Goal: Task Accomplishment & Management: Manage account settings

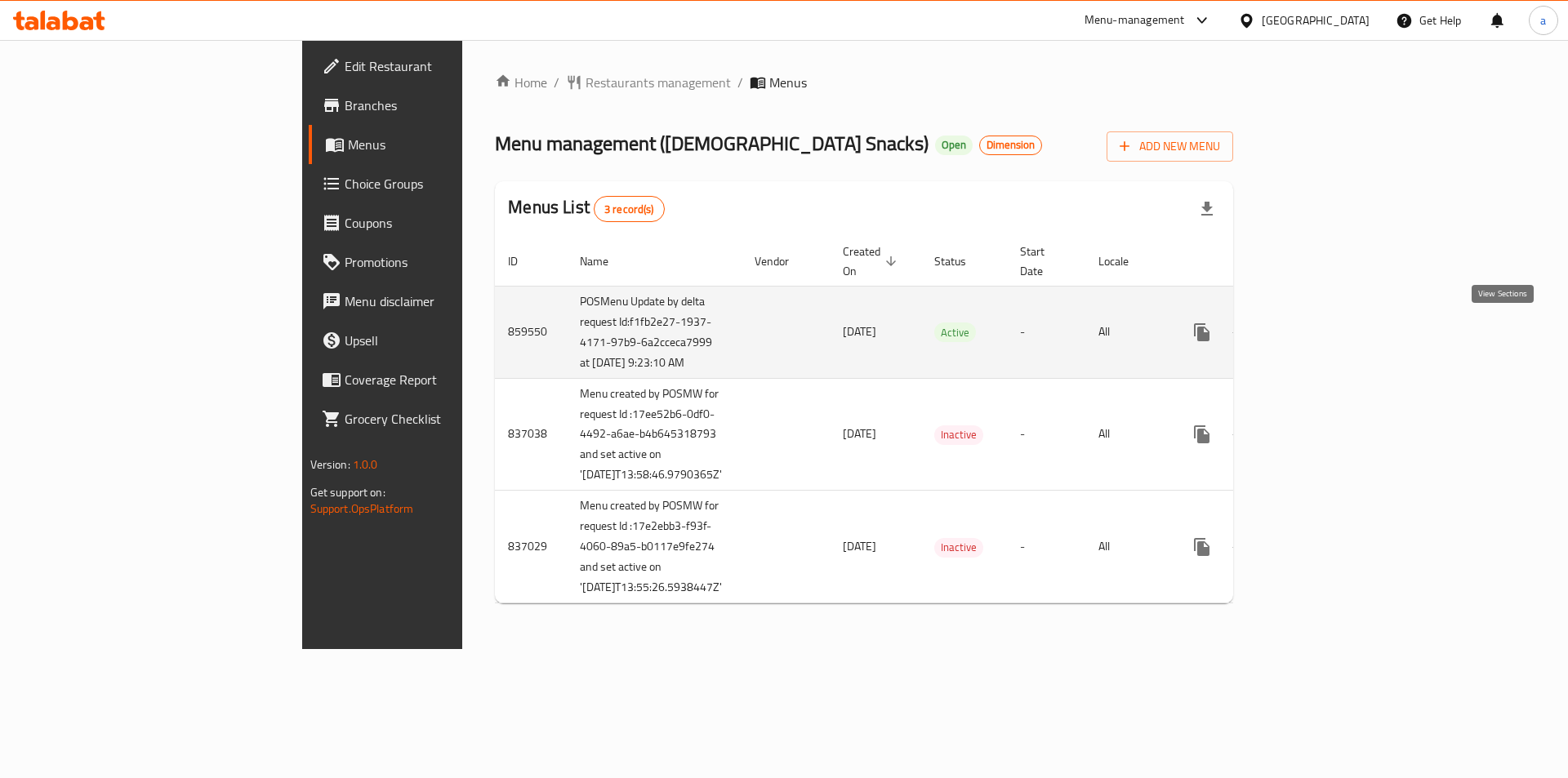
click at [1330, 327] on icon "enhanced table" at bounding box center [1319, 332] width 20 height 20
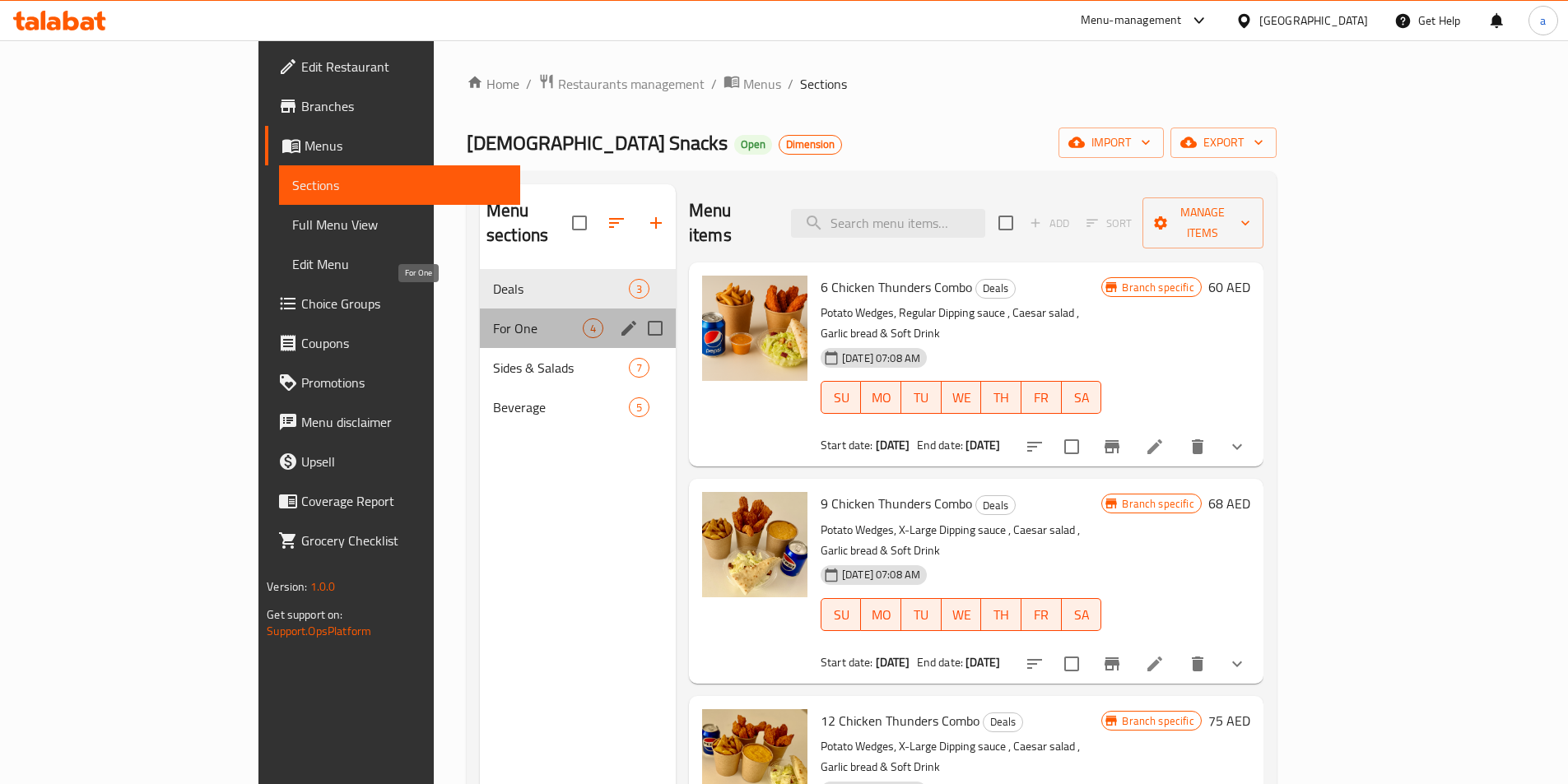
click at [493, 318] on span "For One" at bounding box center [538, 328] width 90 height 20
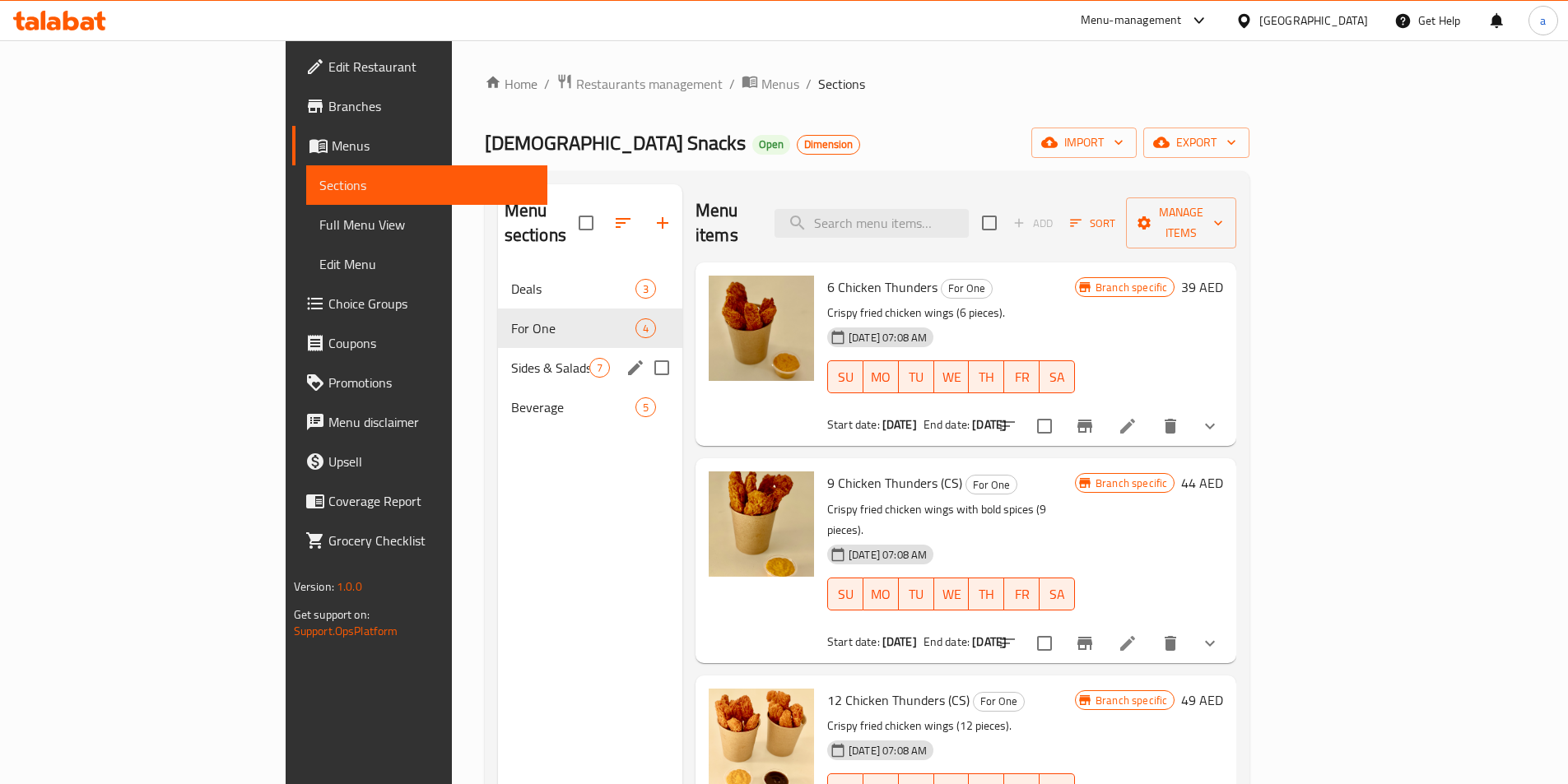
click at [498, 361] on div "Sides & Salads 7" at bounding box center [590, 367] width 185 height 39
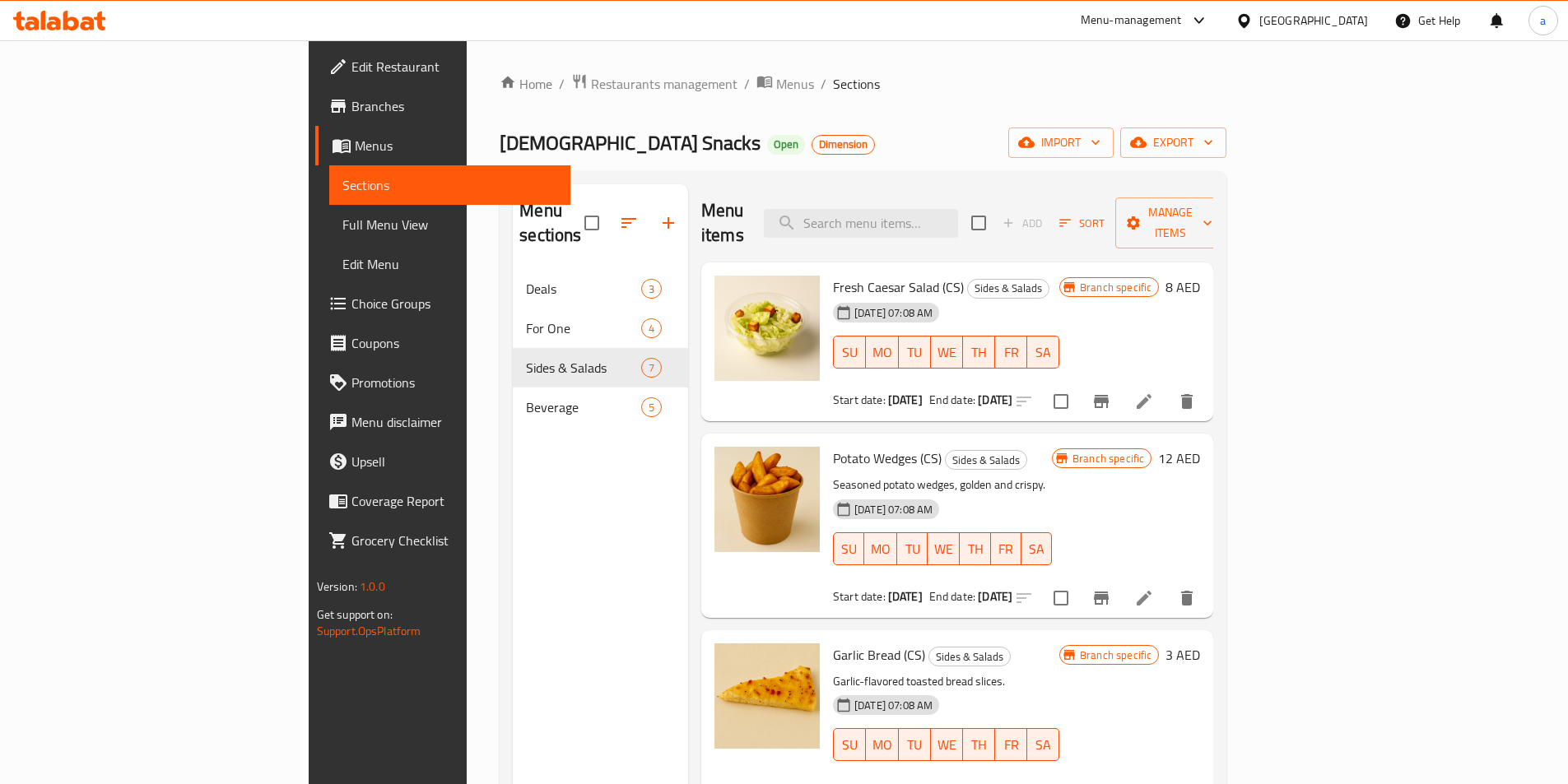
click at [513, 406] on nav "Deals 3 For One 4 Sides & Salads 7 Beverage 5" at bounding box center [600, 348] width 175 height 171
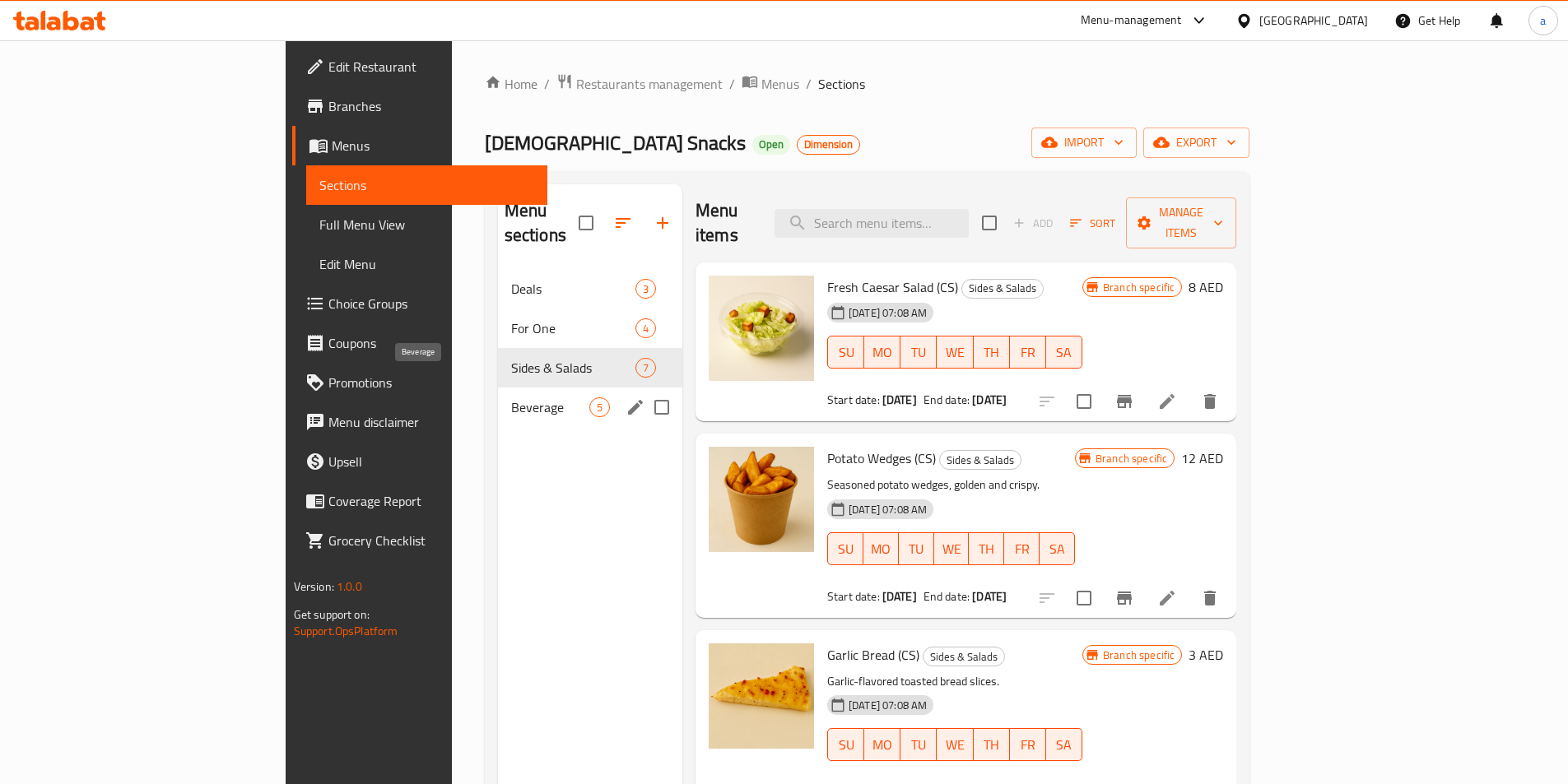
click at [511, 397] on span "Beverage" at bounding box center [549, 407] width 78 height 20
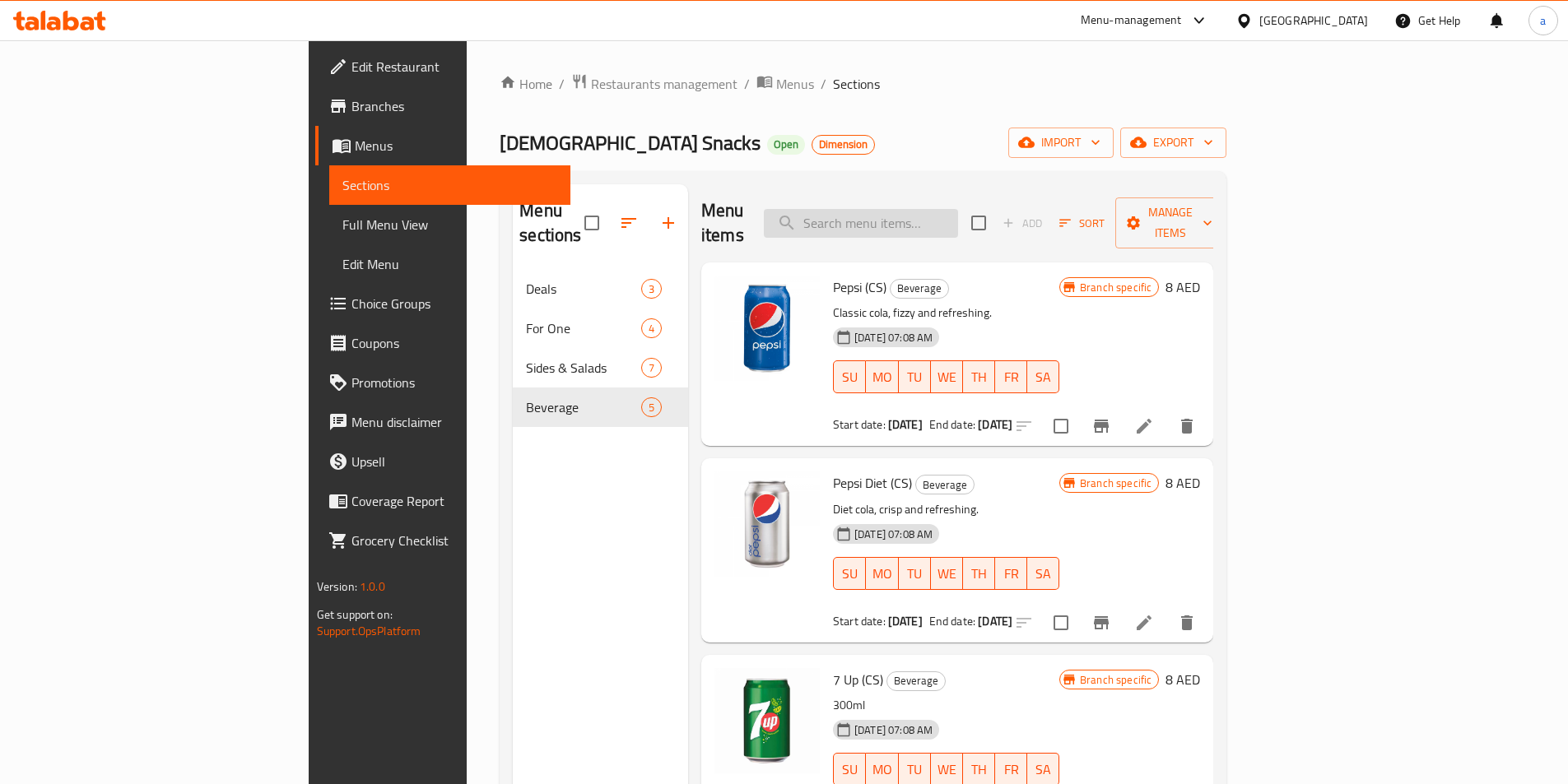
click at [923, 218] on input "search" at bounding box center [860, 223] width 194 height 29
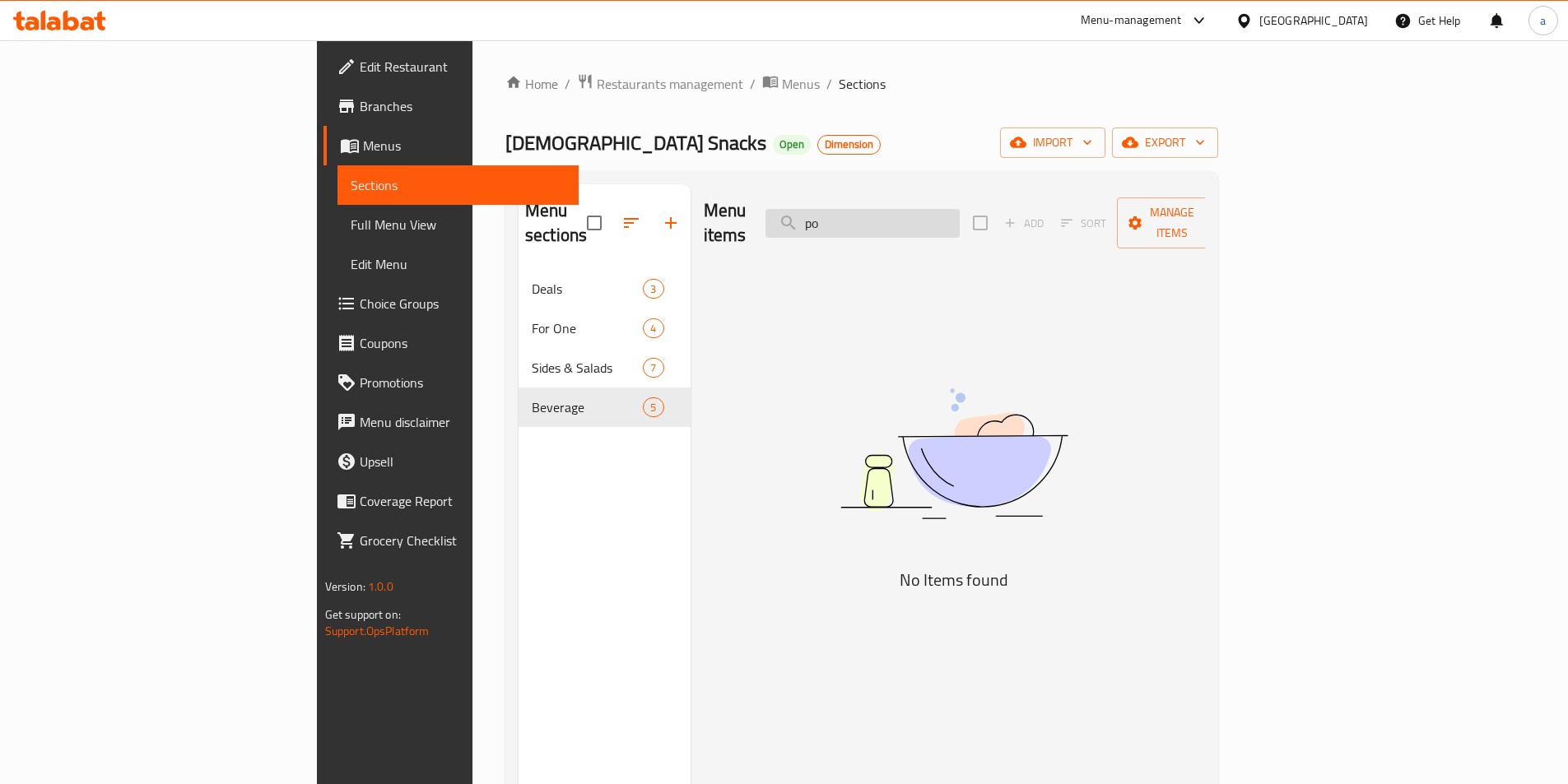
type input "p"
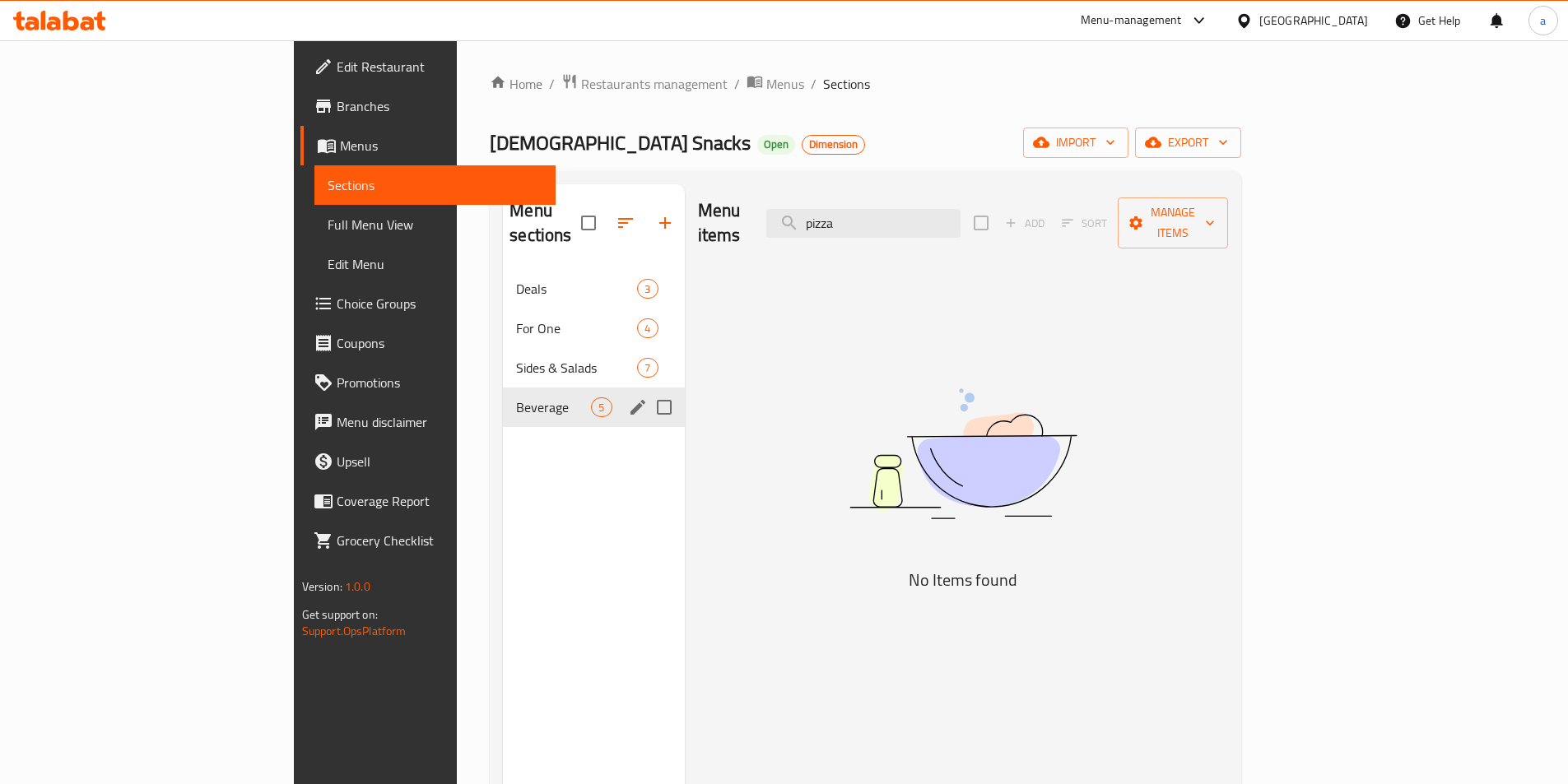
click at [516, 358] on span "Sides & Salads" at bounding box center [576, 367] width 121 height 20
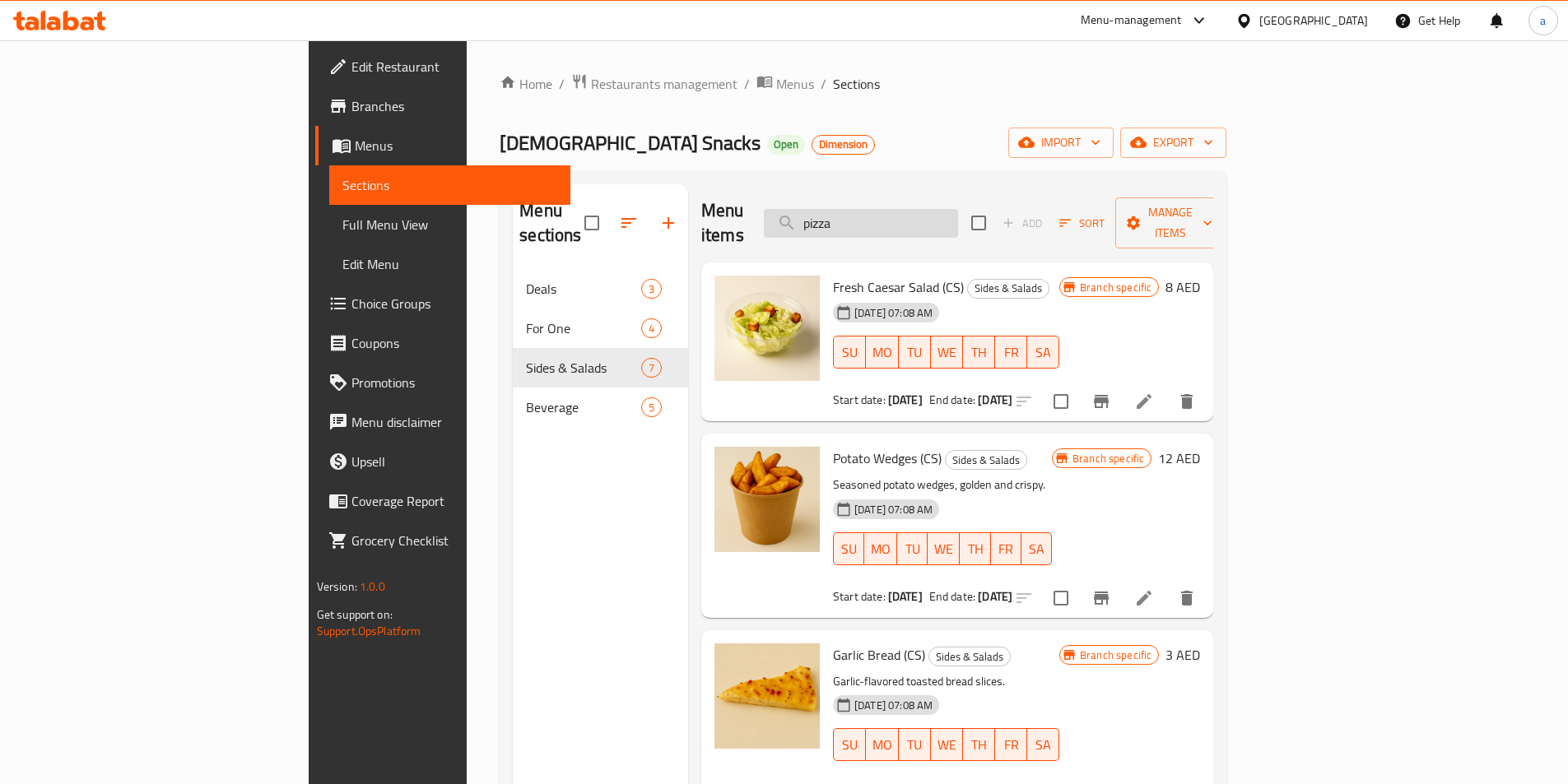
click at [958, 216] on input "pizza" at bounding box center [860, 223] width 194 height 29
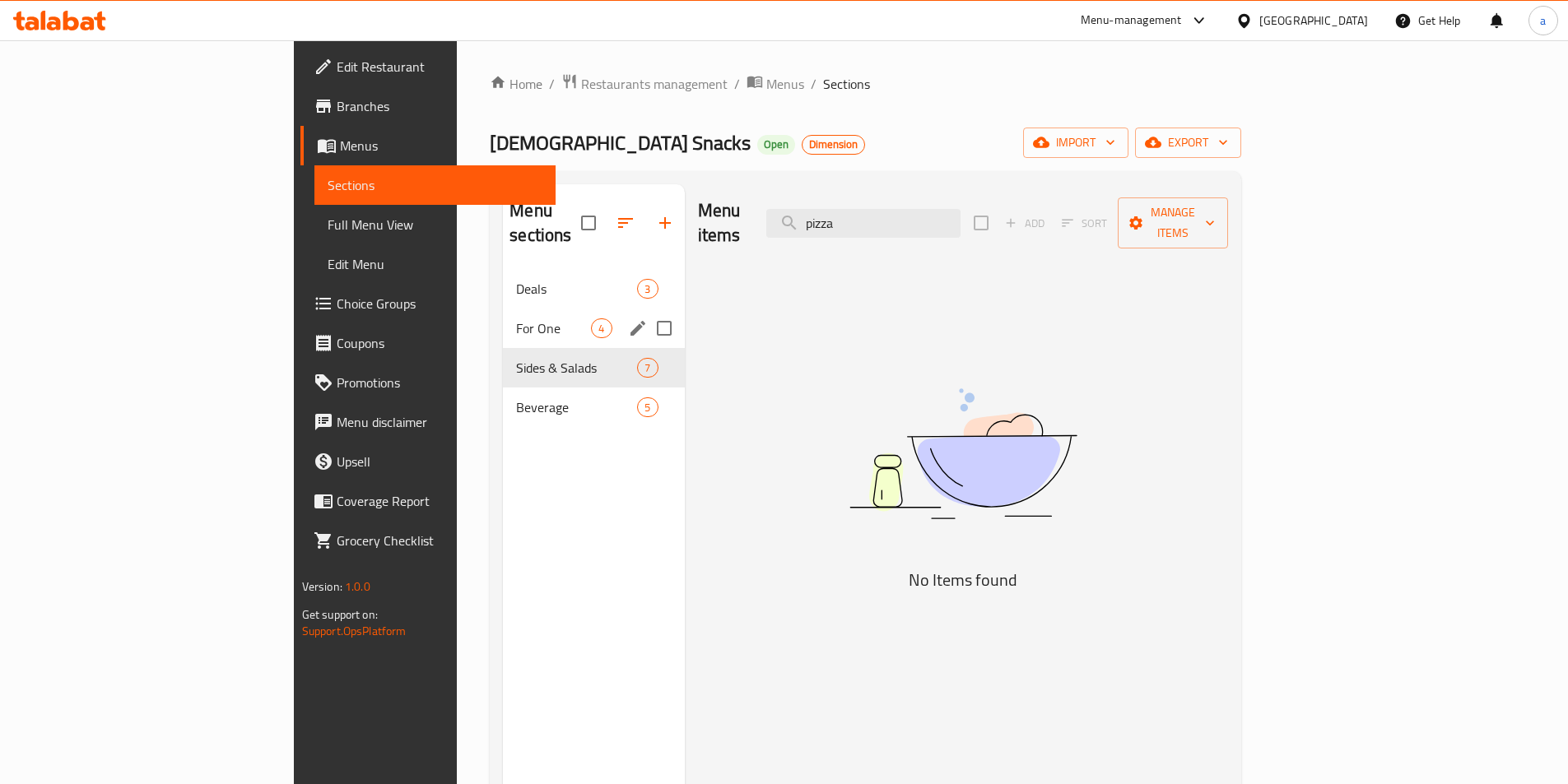
click at [503, 348] on div "Sides & Salads 7" at bounding box center [593, 367] width 181 height 39
click at [516, 318] on span "For One" at bounding box center [576, 328] width 121 height 20
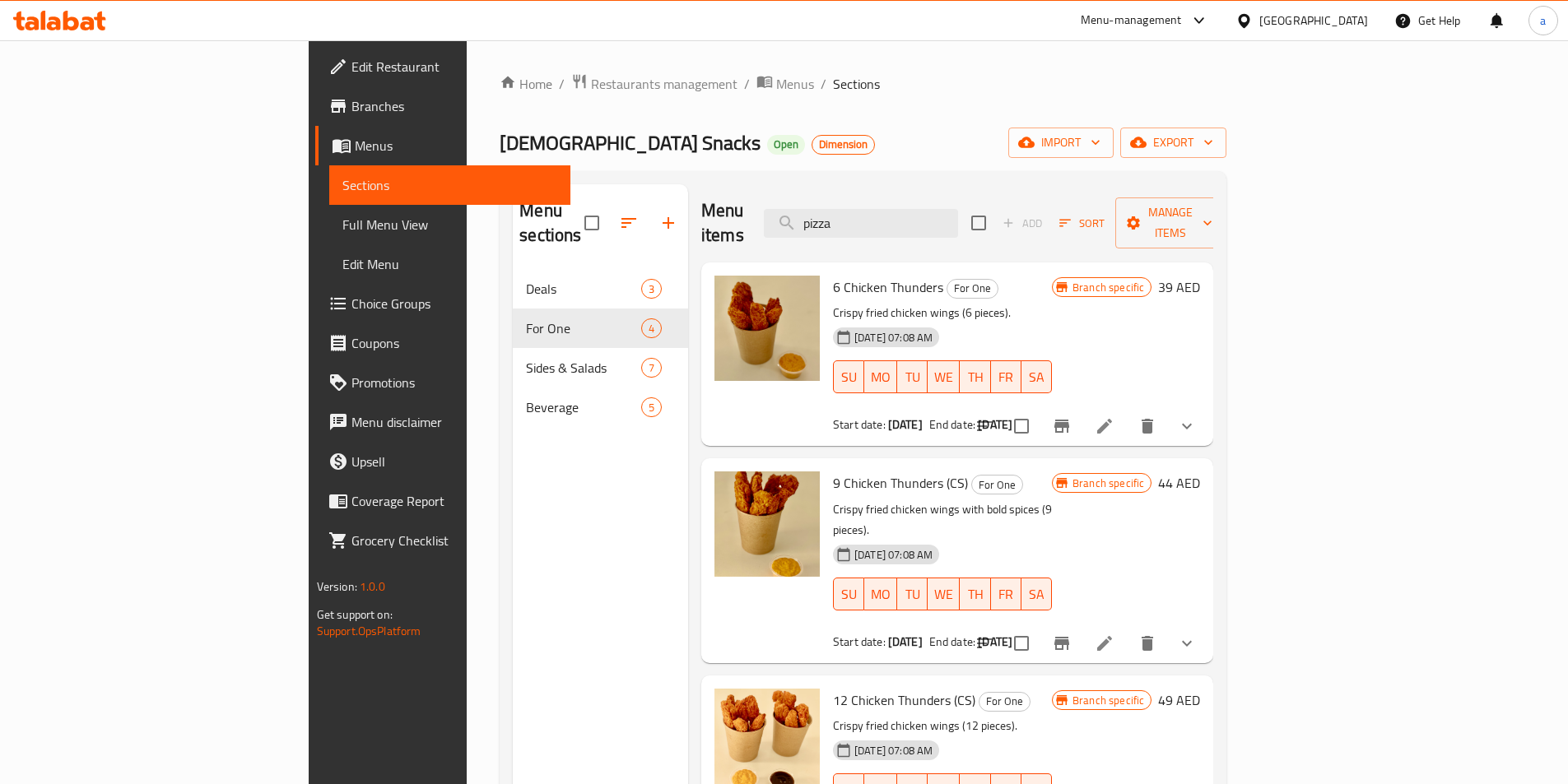
click at [960, 192] on div "Menu items pizza Add Sort Manage items" at bounding box center [957, 223] width 512 height 78
click at [964, 195] on div "Menu items pizza Add Sort Manage items" at bounding box center [957, 223] width 512 height 78
click at [950, 223] on input "pizza" at bounding box center [860, 223] width 194 height 29
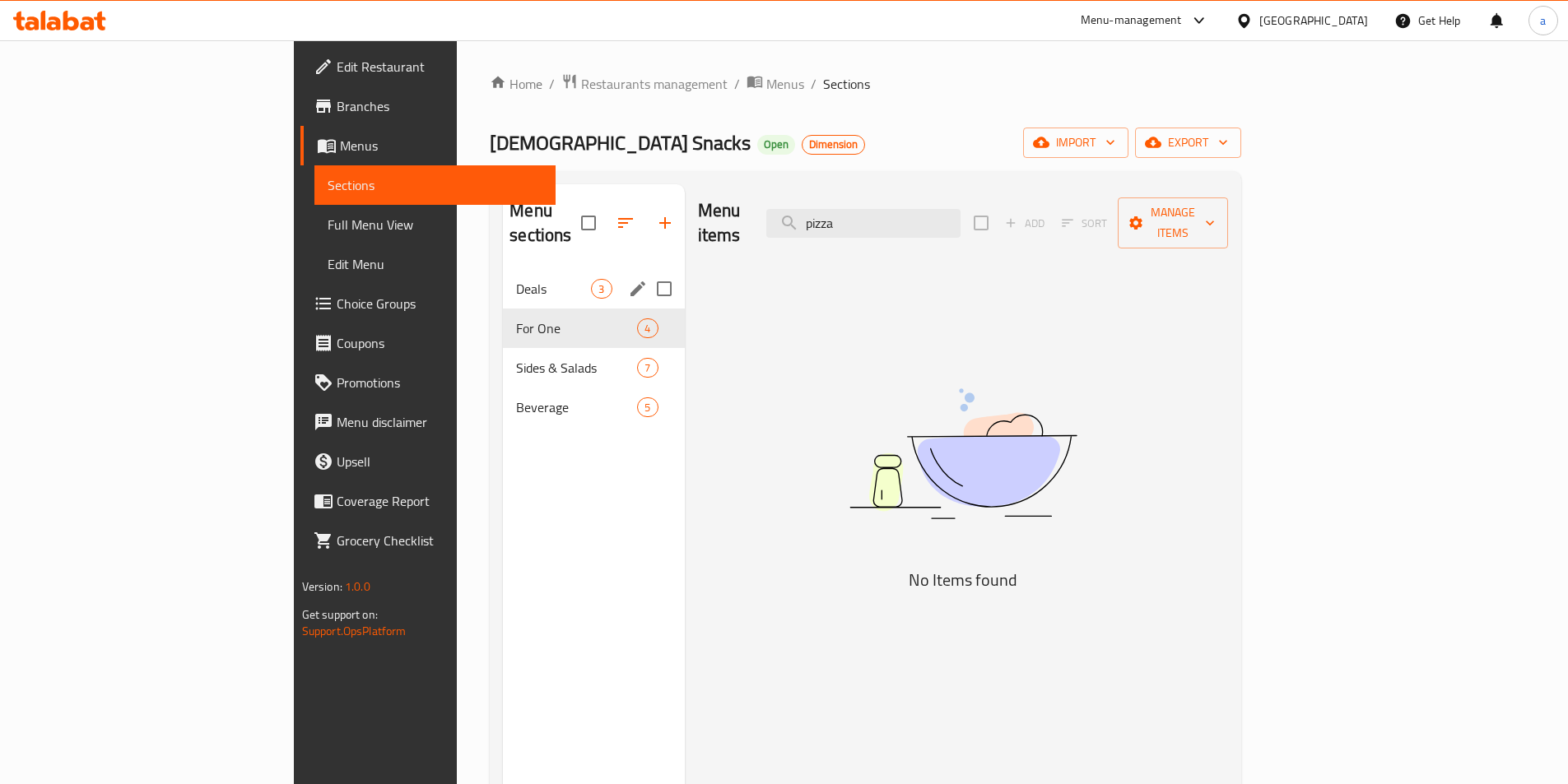
click at [503, 274] on div "Deals 3" at bounding box center [593, 288] width 181 height 39
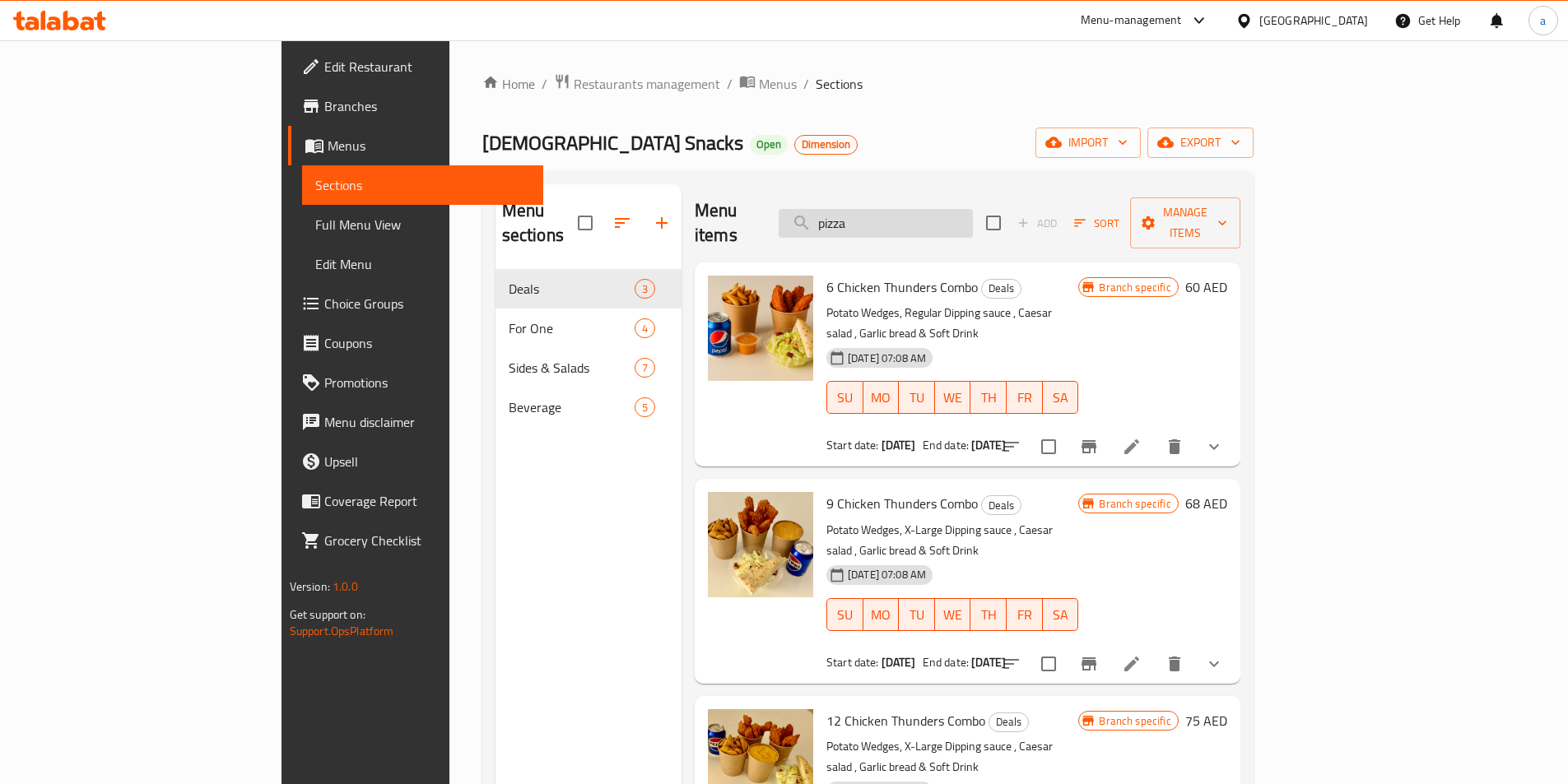
click at [965, 217] on input "pizza" at bounding box center [875, 223] width 194 height 29
type input "pizza"
